Goal: Task Accomplishment & Management: Complete application form

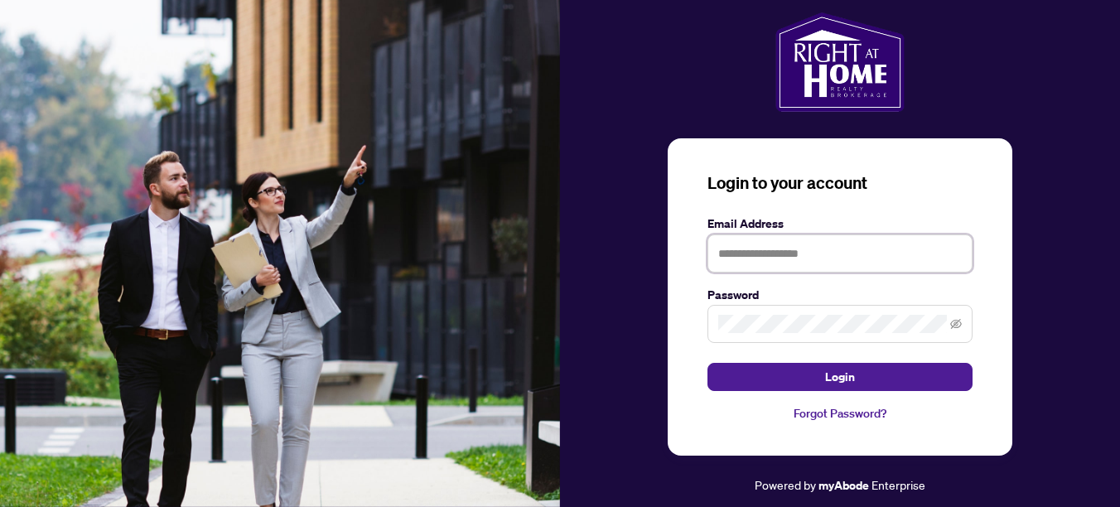
click at [842, 263] on input "text" at bounding box center [839, 253] width 265 height 38
type input "**********"
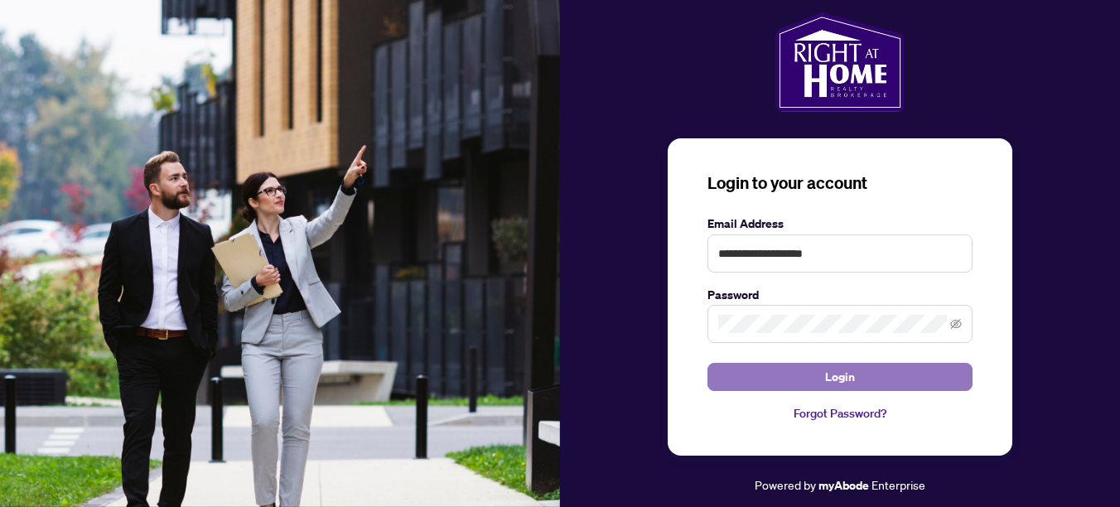
click at [861, 381] on button "Login" at bounding box center [839, 377] width 265 height 28
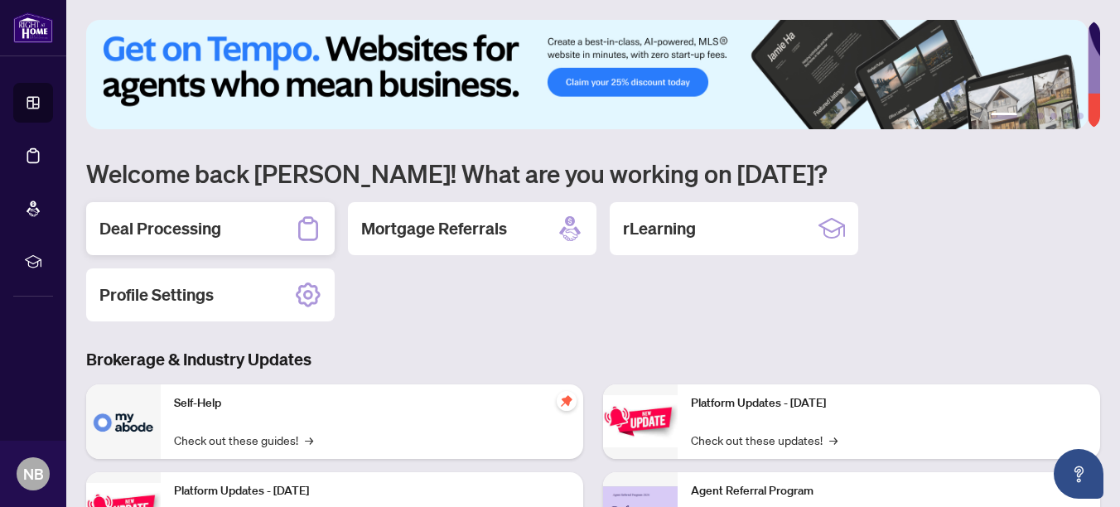
click at [179, 224] on h2 "Deal Processing" at bounding box center [160, 228] width 122 height 23
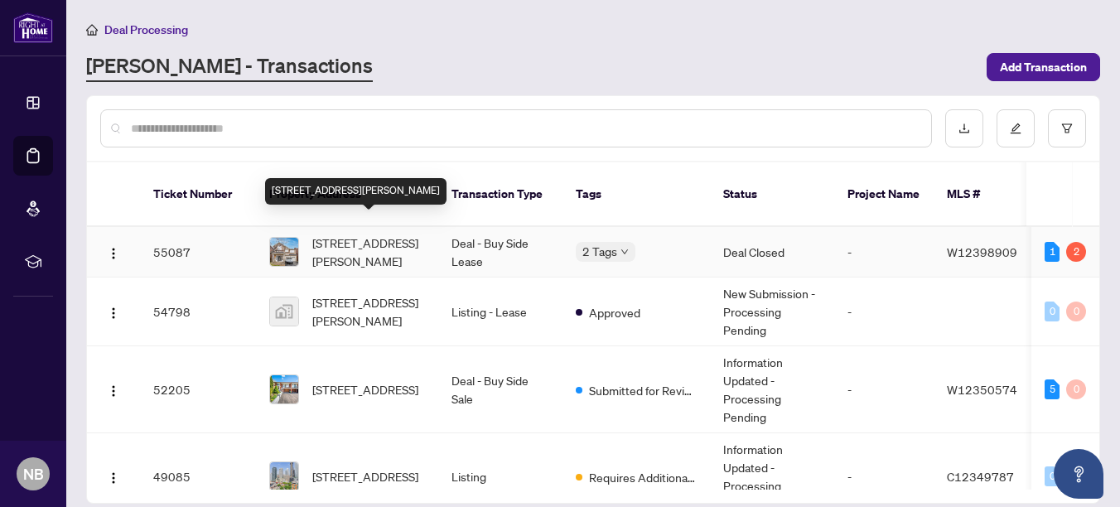
click at [345, 234] on span "[STREET_ADDRESS][PERSON_NAME]" at bounding box center [368, 252] width 113 height 36
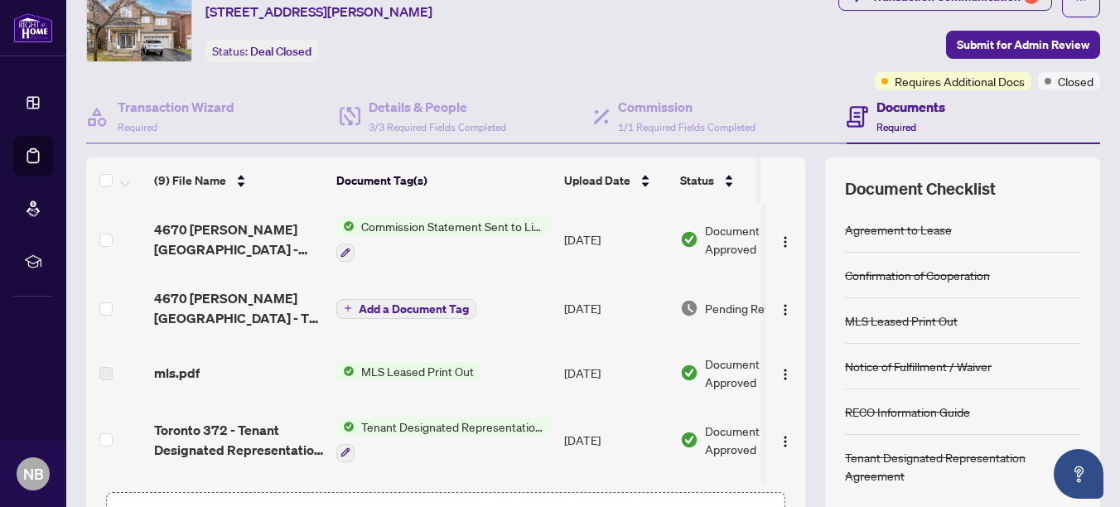
scroll to position [126, 0]
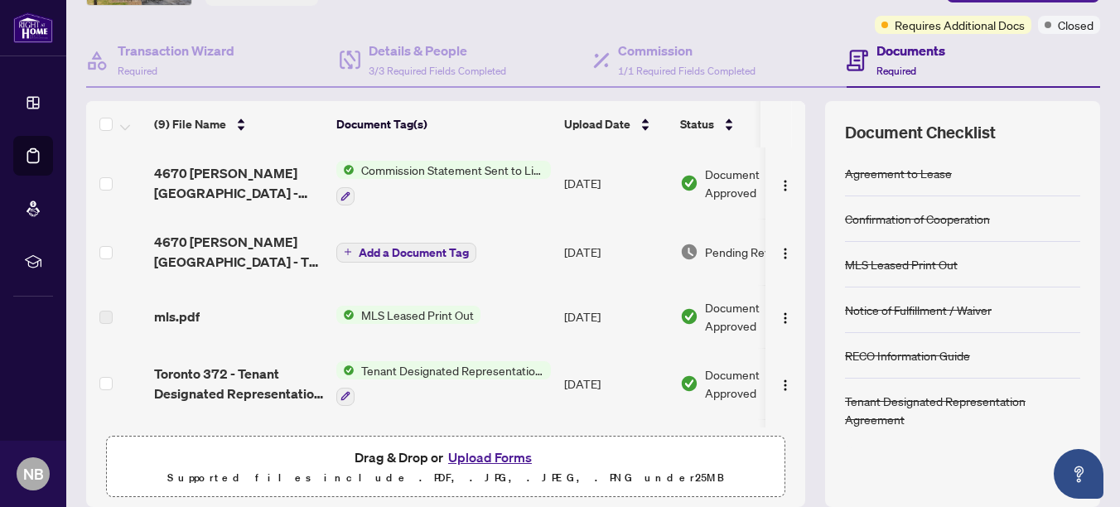
click at [411, 314] on span "MLS Leased Print Out" at bounding box center [418, 315] width 126 height 18
click at [417, 366] on span "MLS Leased Print Out" at bounding box center [397, 368] width 126 height 18
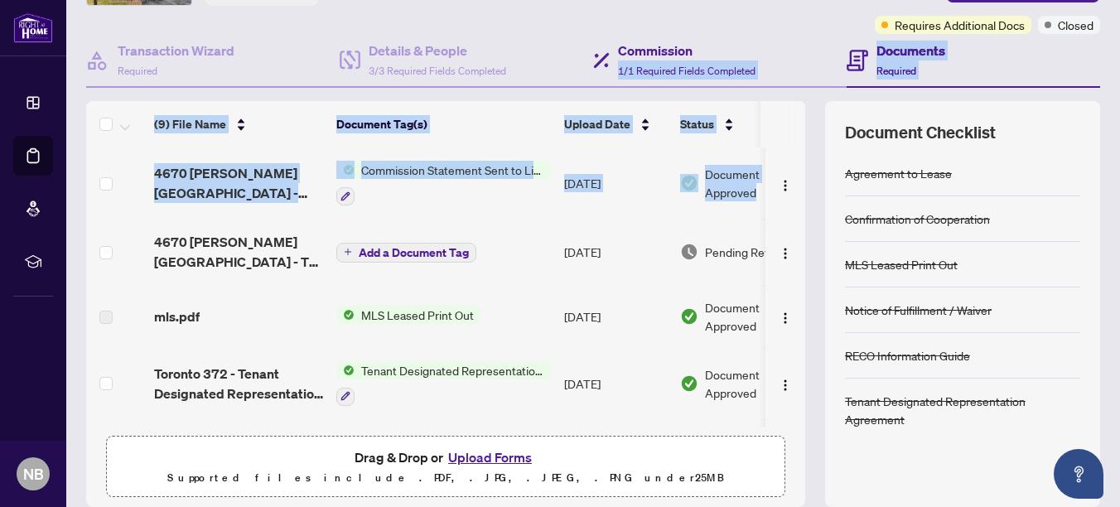
drag, startPoint x: 802, startPoint y: 214, endPoint x: 828, endPoint y: 46, distance: 170.2
click at [828, 46] on div "Transaction Wizard Required Details & People 3/3 Required Fields Completed Comm…" at bounding box center [593, 270] width 1014 height 473
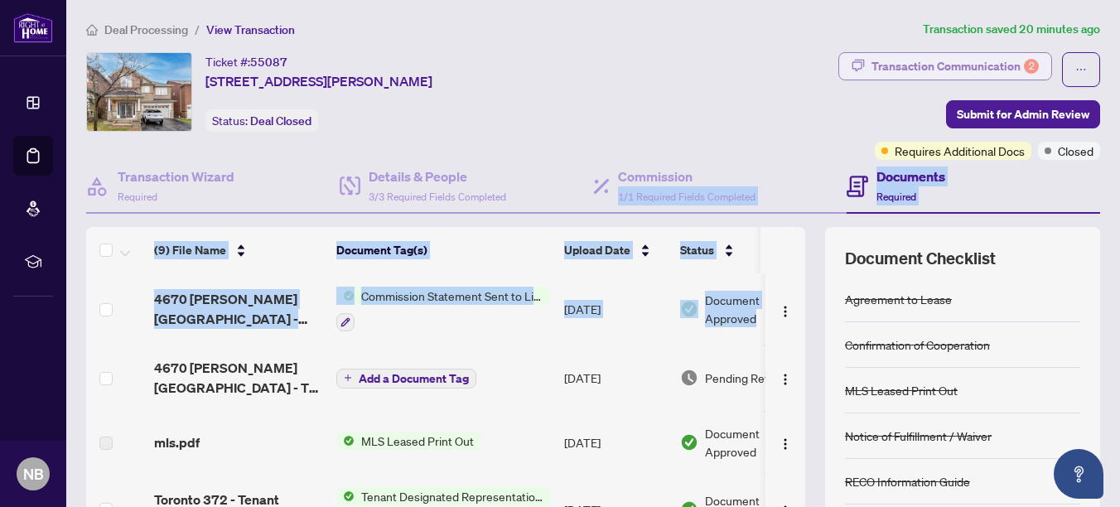
click at [918, 62] on div "Transaction Communication 2" at bounding box center [954, 66] width 167 height 27
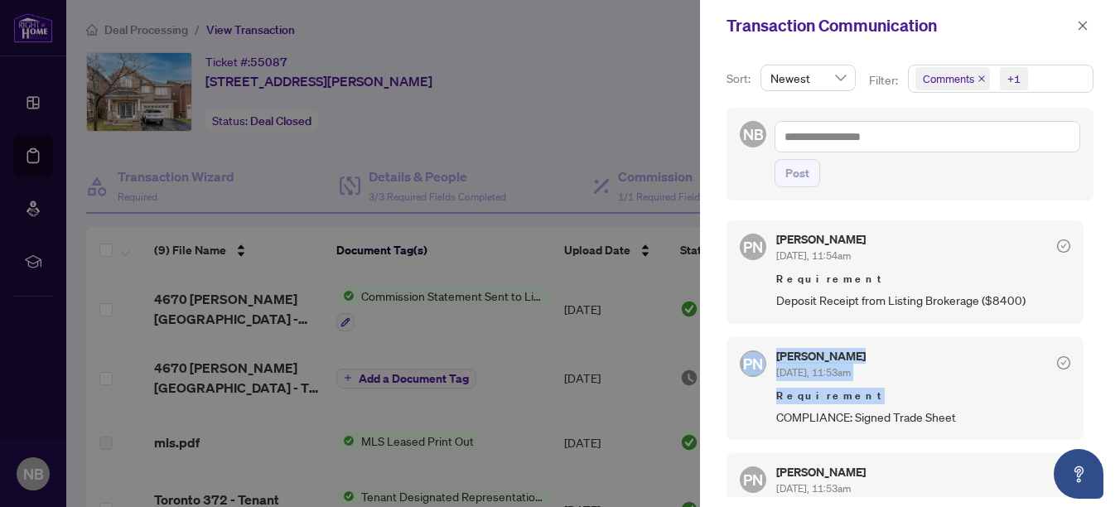
drag, startPoint x: 1088, startPoint y: 289, endPoint x: 1087, endPoint y: 402, distance: 112.7
click at [1087, 402] on div "Sort: Newest Filter: Comments +1 NB Post PN Paula Nguyen Oct/01/2025, 11:54am R…" at bounding box center [910, 279] width 420 height 456
click at [524, 121] on div at bounding box center [560, 253] width 1120 height 507
click at [1088, 22] on icon "close" at bounding box center [1083, 26] width 12 height 12
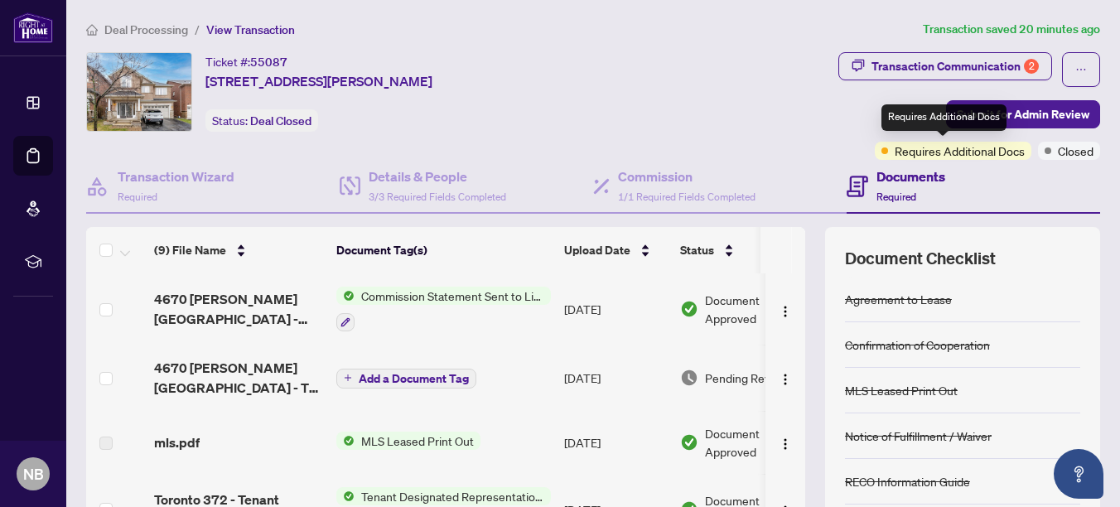
click at [922, 152] on span "Requires Additional Docs" at bounding box center [960, 151] width 130 height 18
click at [889, 186] on div "Documents Required" at bounding box center [910, 185] width 69 height 39
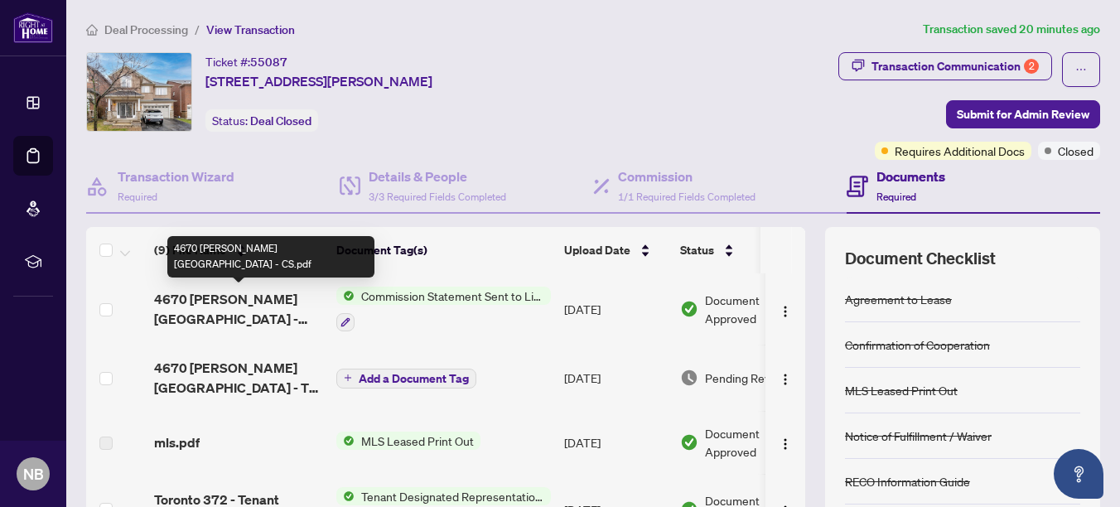
click at [216, 297] on span "4670 [PERSON_NAME][GEOGRAPHIC_DATA] - CS.pdf" at bounding box center [238, 309] width 169 height 40
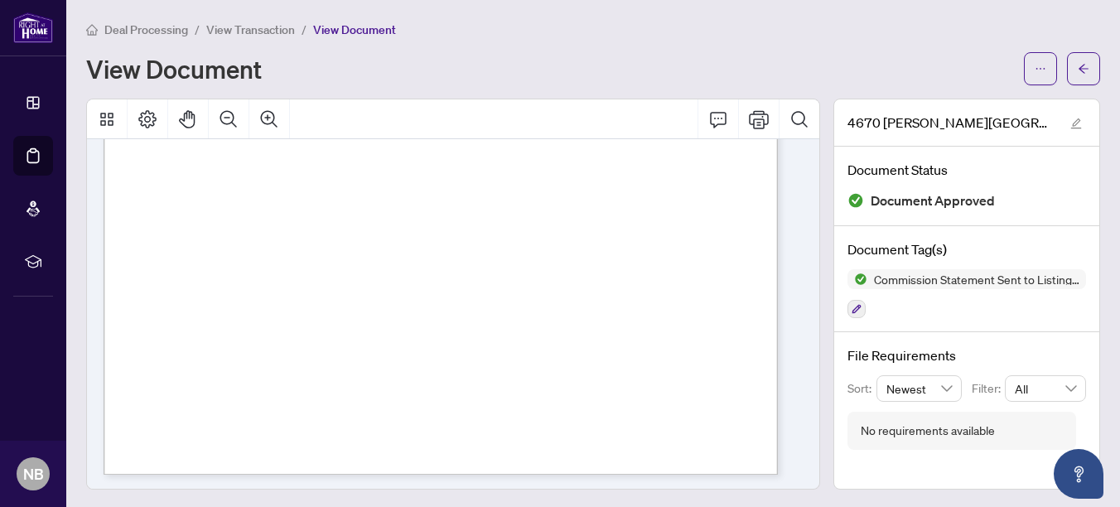
scroll to position [556, 0]
click at [1078, 68] on icon "arrow-left" at bounding box center [1084, 69] width 12 height 12
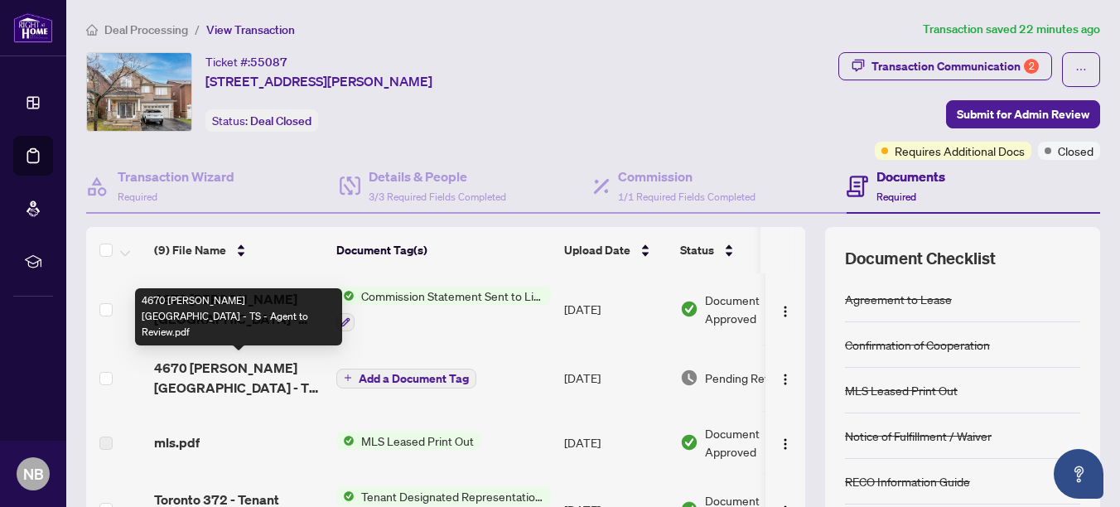
click at [229, 379] on span "4670 [PERSON_NAME][GEOGRAPHIC_DATA] - TS - Agent to Review.pdf" at bounding box center [238, 378] width 169 height 40
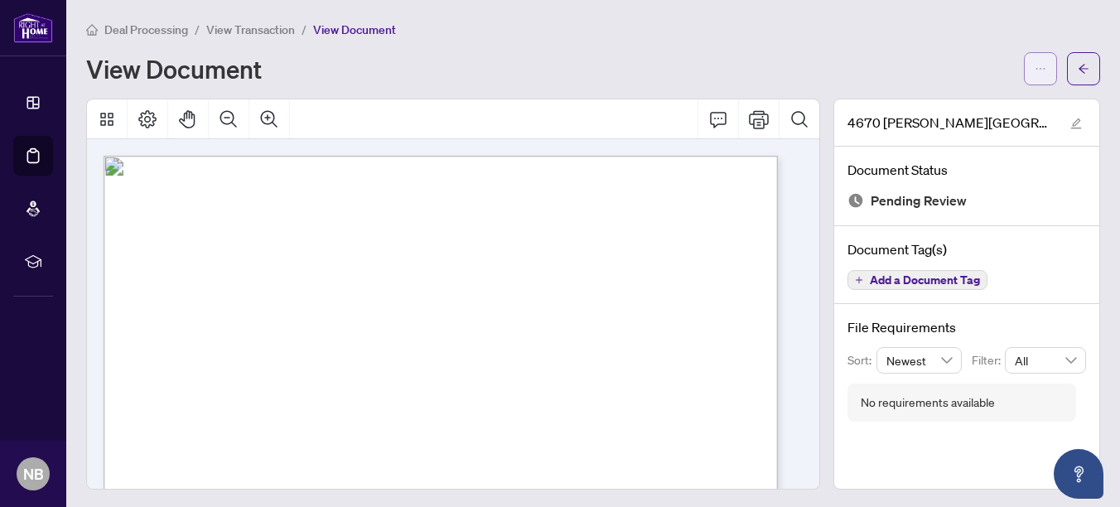
click at [1035, 67] on icon "ellipsis" at bounding box center [1041, 69] width 12 height 12
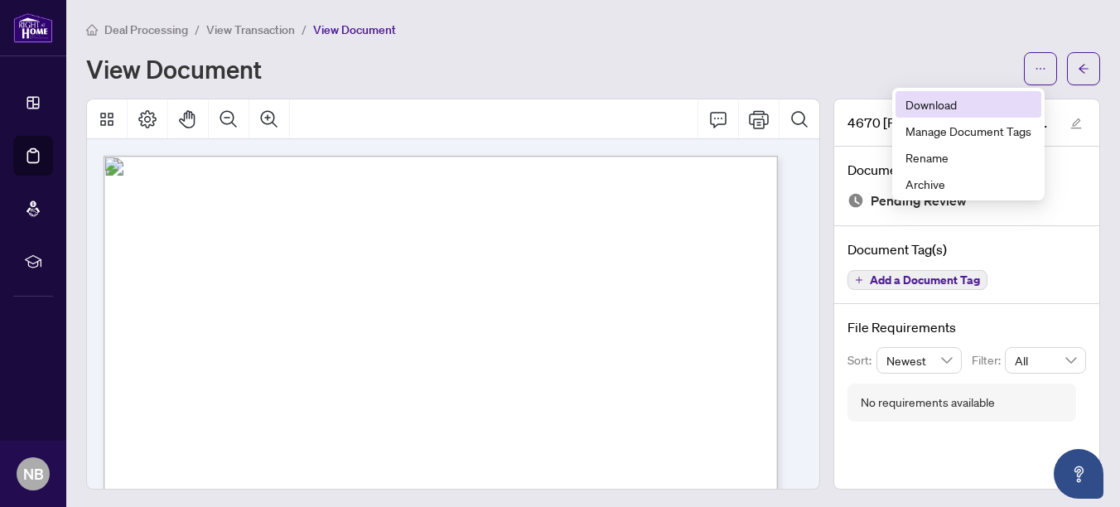
click at [947, 105] on span "Download" at bounding box center [968, 104] width 126 height 18
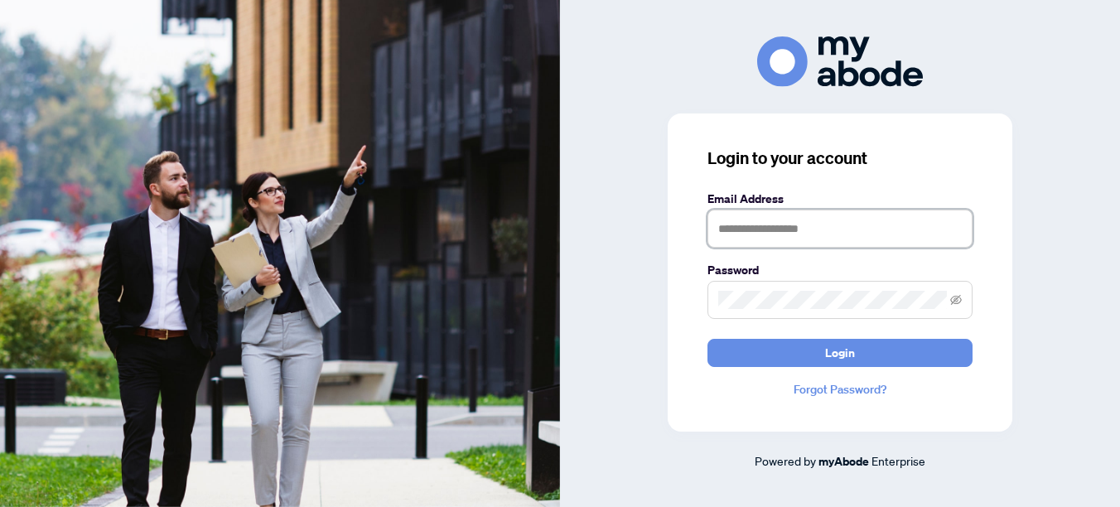
click at [798, 227] on input "text" at bounding box center [839, 229] width 265 height 38
type input "**********"
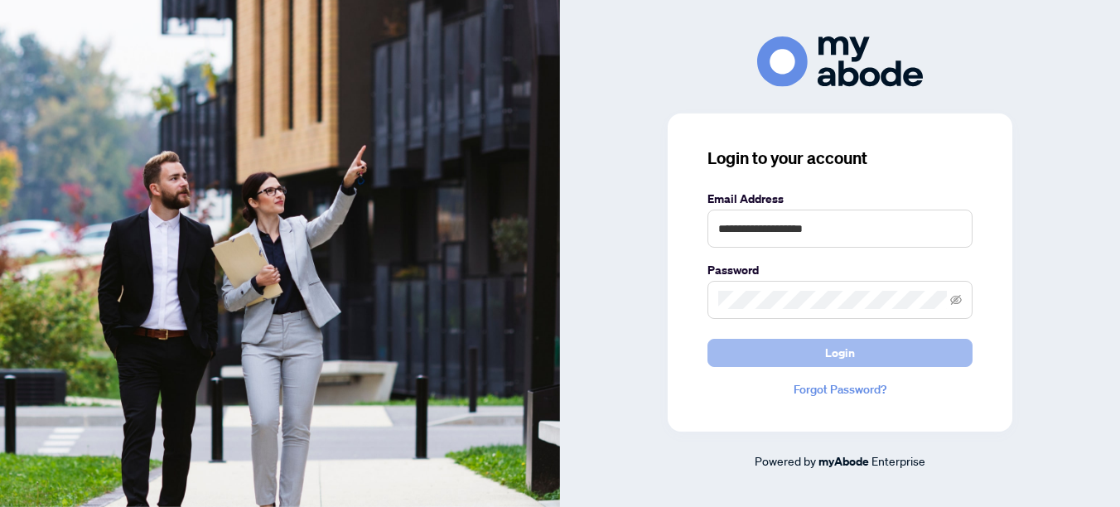
click at [832, 350] on span "Login" at bounding box center [840, 353] width 30 height 27
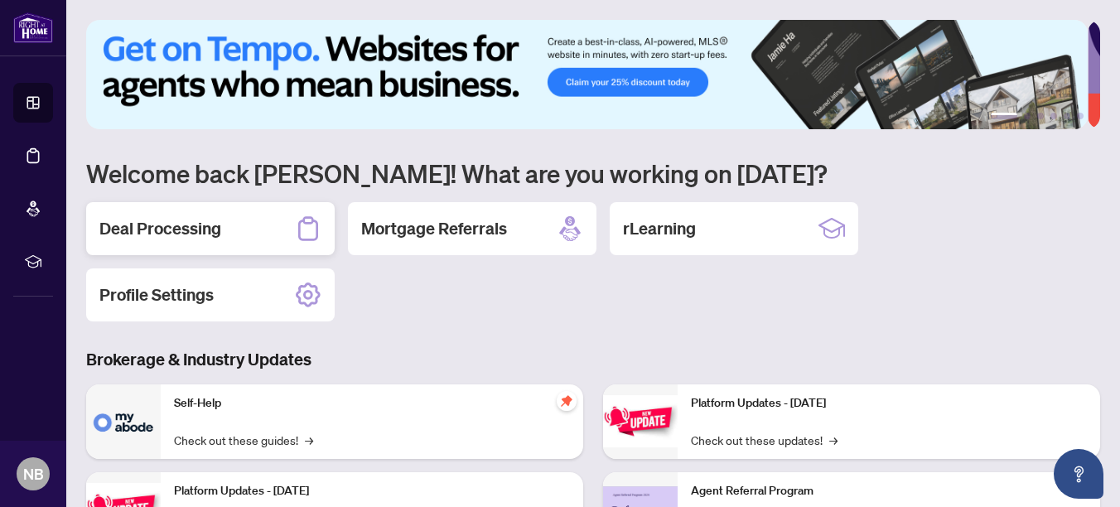
click at [170, 222] on h2 "Deal Processing" at bounding box center [160, 228] width 122 height 23
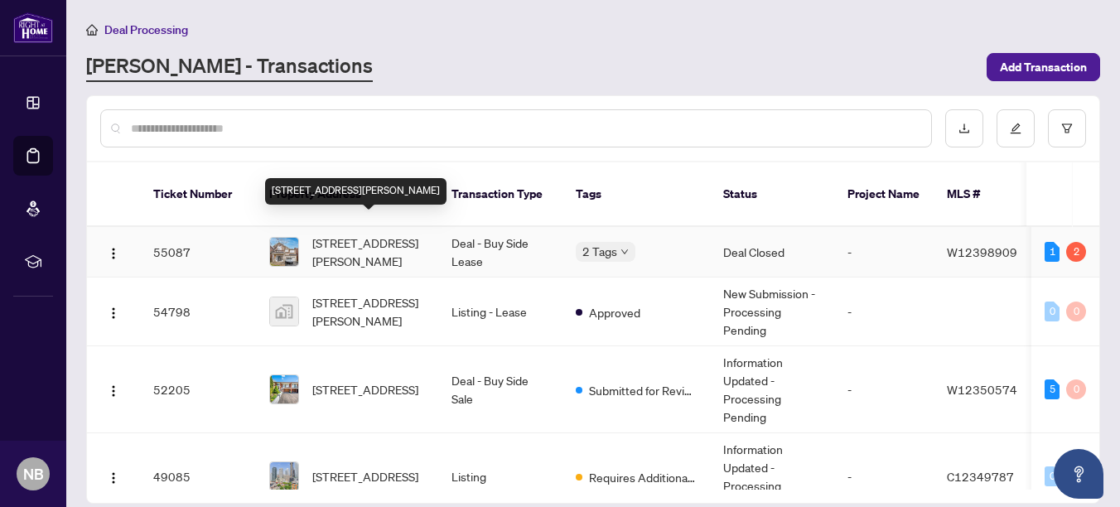
click at [336, 234] on span "[STREET_ADDRESS][PERSON_NAME]" at bounding box center [368, 252] width 113 height 36
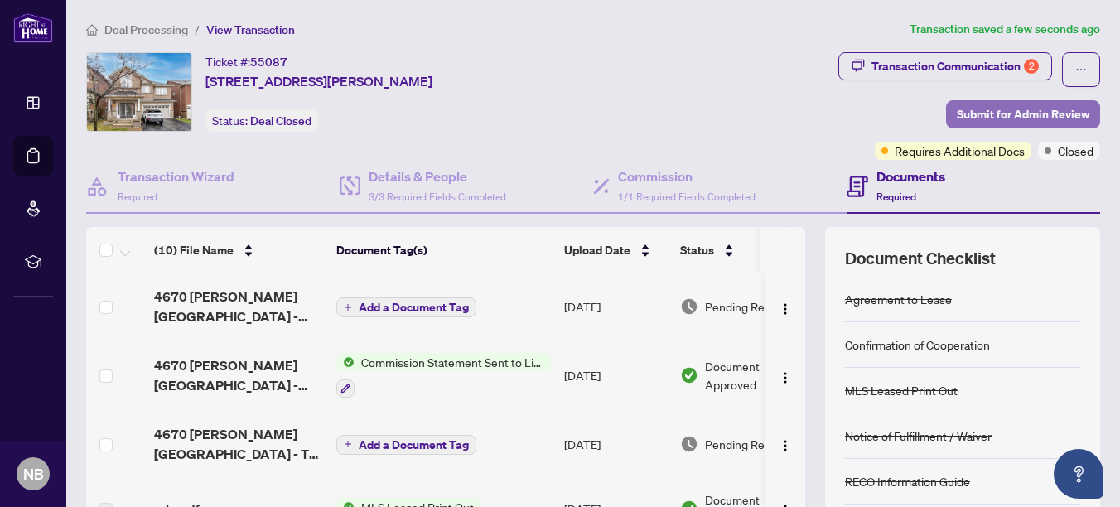
click at [977, 114] on span "Submit for Admin Review" at bounding box center [1023, 114] width 133 height 27
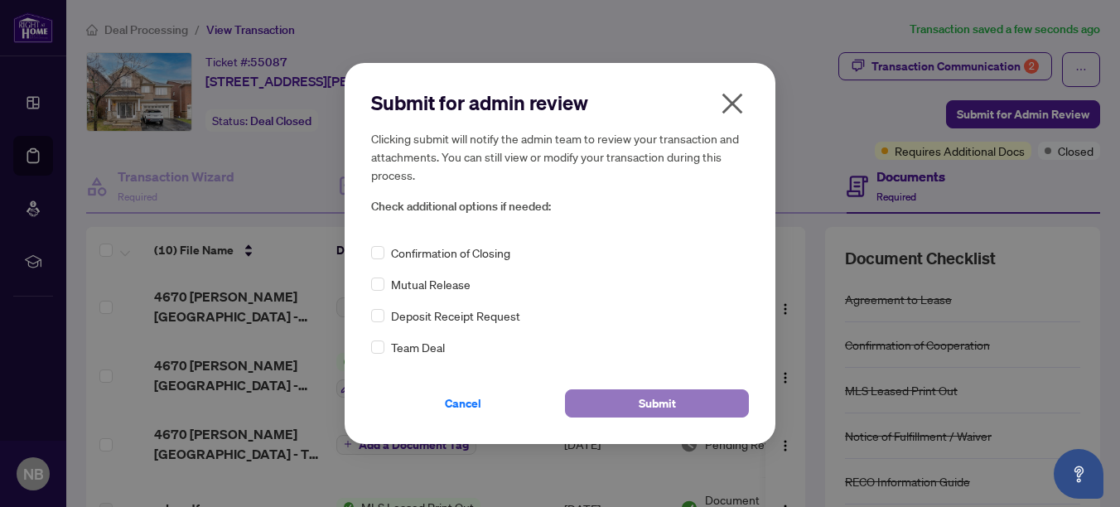
click at [704, 394] on button "Submit" at bounding box center [657, 403] width 184 height 28
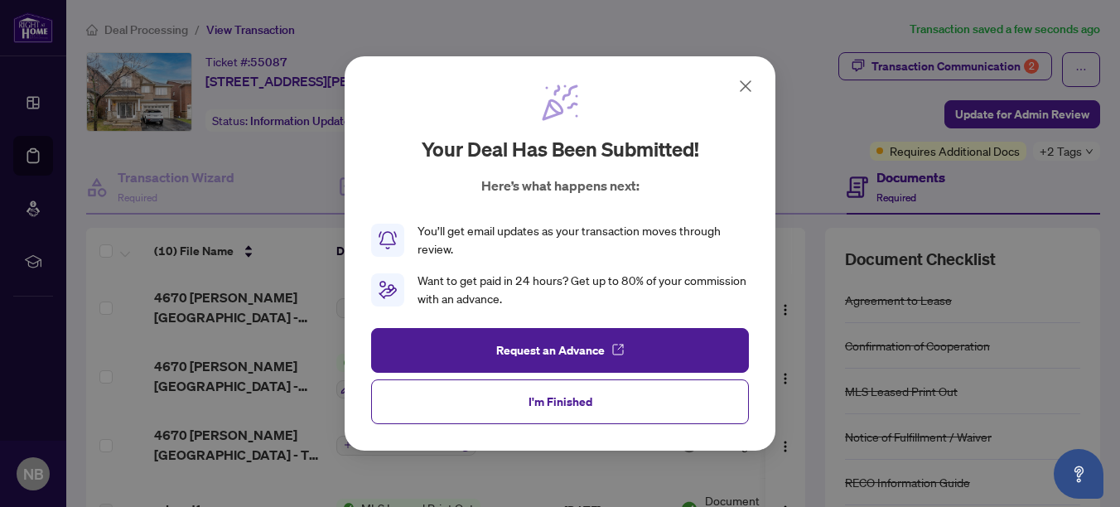
click at [1054, 150] on div "Your deal has been submitted! Here’s what happens next: You’ll get email update…" at bounding box center [560, 253] width 1120 height 507
click at [550, 403] on span "I'm Finished" at bounding box center [560, 401] width 64 height 27
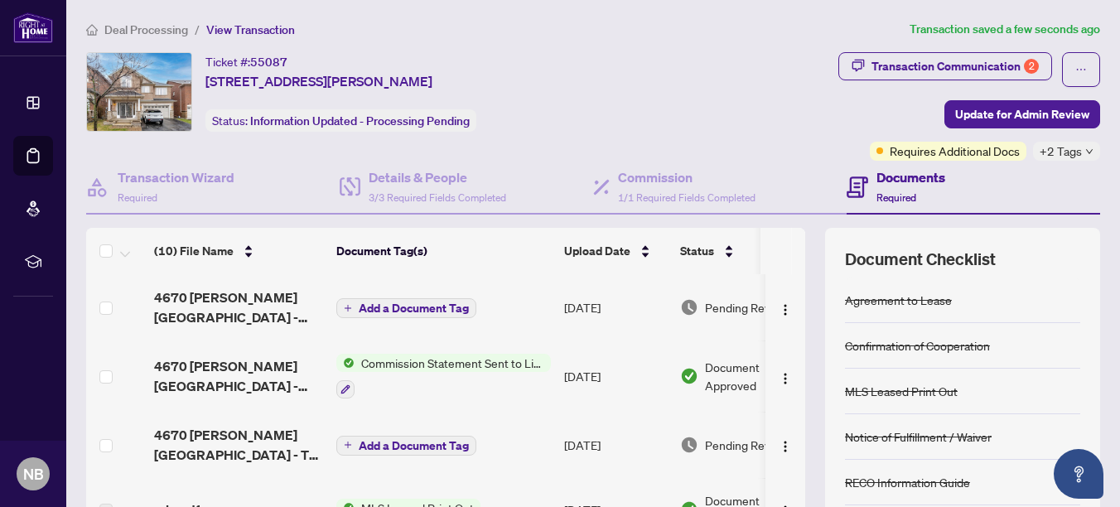
click at [1085, 150] on icon "down" at bounding box center [1089, 151] width 8 height 8
click at [755, 91] on div "Transaction Communication 2 Update for Admin Review Requires Additional Docs +2…" at bounding box center [881, 106] width 440 height 109
